Goal: Task Accomplishment & Management: Manage account settings

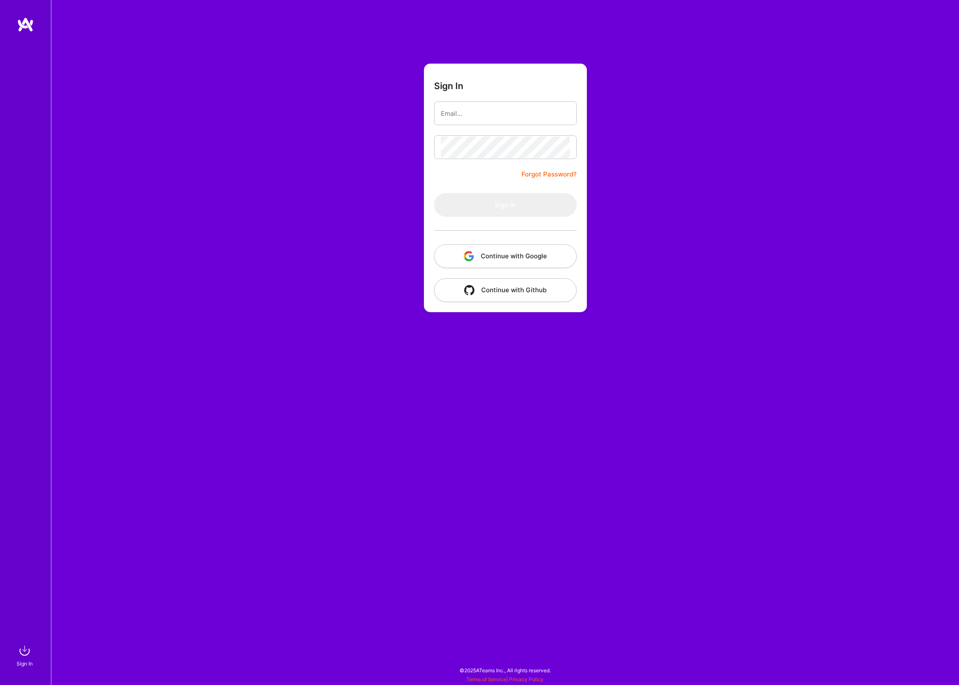
click at [491, 259] on button "Continue with Google" at bounding box center [505, 256] width 143 height 24
click at [513, 256] on button "Continue with Google" at bounding box center [505, 256] width 143 height 24
click at [170, 110] on div "Sign In Forgot Password? Sign In Continue with Google Continue with Github" at bounding box center [505, 342] width 908 height 685
click at [718, 265] on div "Sign In Forgot Password? Sign In Continue with Google Continue with Github" at bounding box center [505, 342] width 908 height 685
click at [549, 258] on button "Continue with Google" at bounding box center [505, 256] width 143 height 24
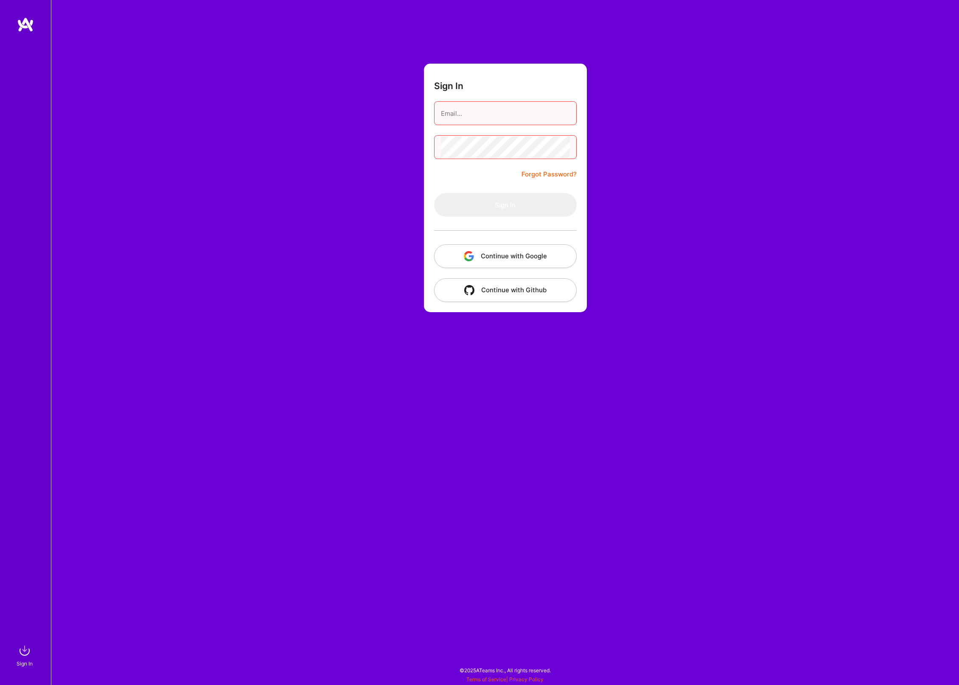
click at [181, 192] on div "Sign In Forgot Password? Sign In Continue with Google Continue with Github" at bounding box center [505, 342] width 908 height 685
click at [753, 199] on div "Sign In Forgot Password? Sign In Continue with Google Continue with Github" at bounding box center [505, 342] width 908 height 685
